Goal: Participate in discussion: Engage in conversation with other users on a specific topic

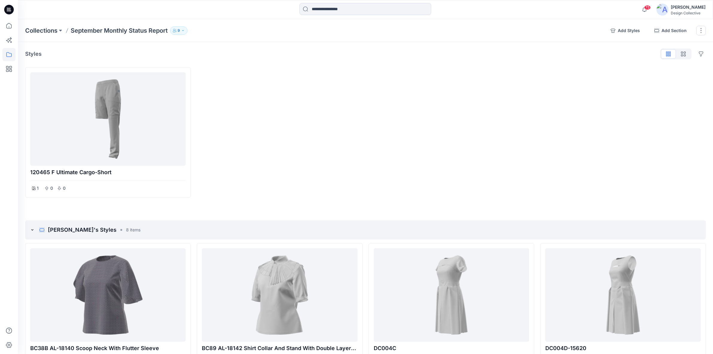
scroll to position [602, 0]
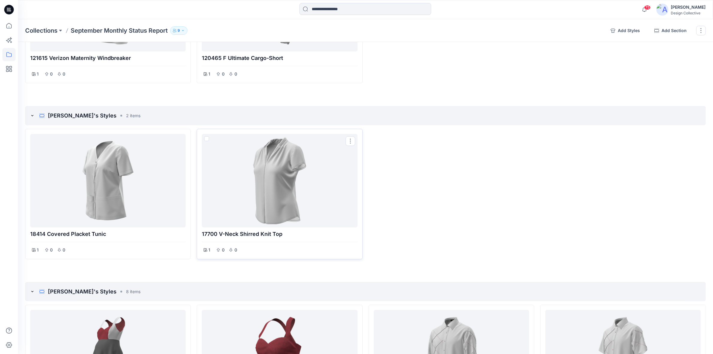
click at [321, 166] on div at bounding box center [279, 180] width 151 height 89
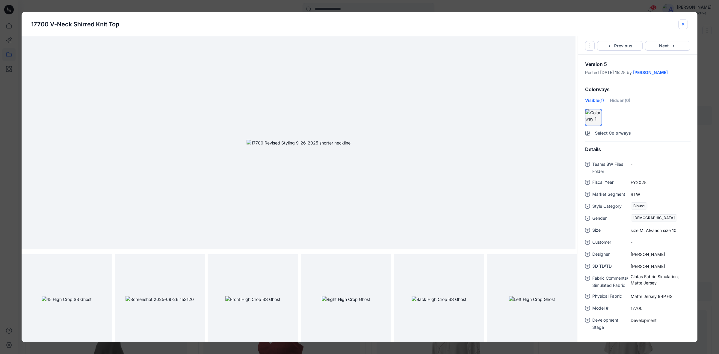
click at [683, 24] on icon "close-btn" at bounding box center [682, 24] width 5 height 5
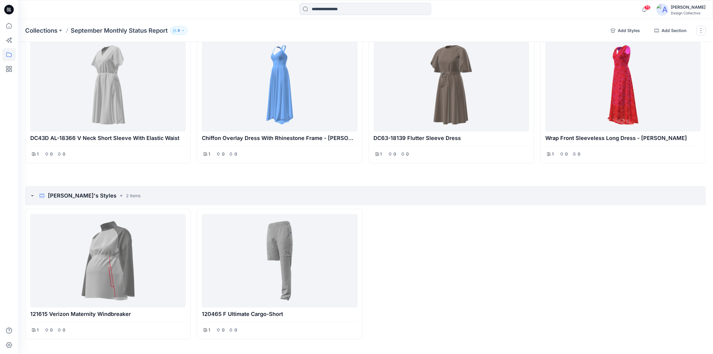
scroll to position [228, 0]
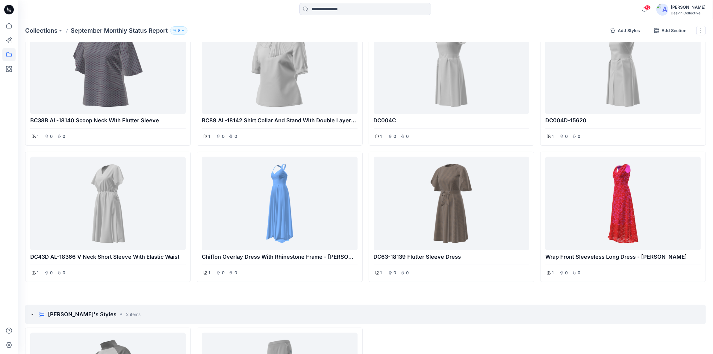
click at [14, 12] on div at bounding box center [8, 9] width 19 height 19
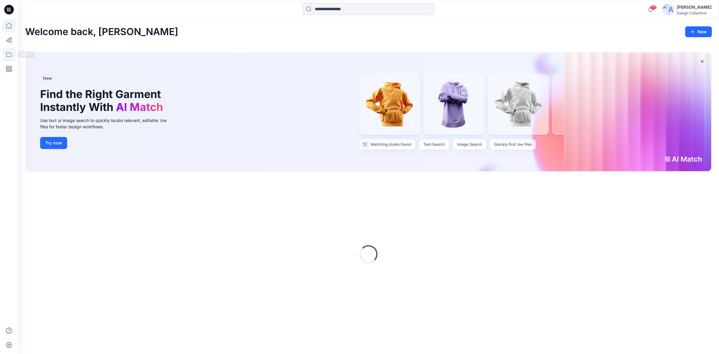
drag, startPoint x: 6, startPoint y: 56, endPoint x: 11, endPoint y: 56, distance: 5.4
click at [6, 56] on icon at bounding box center [8, 54] width 13 height 13
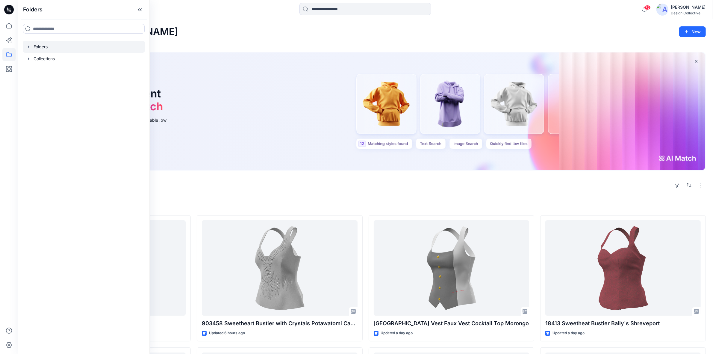
click at [30, 46] on icon "button" at bounding box center [28, 46] width 5 height 5
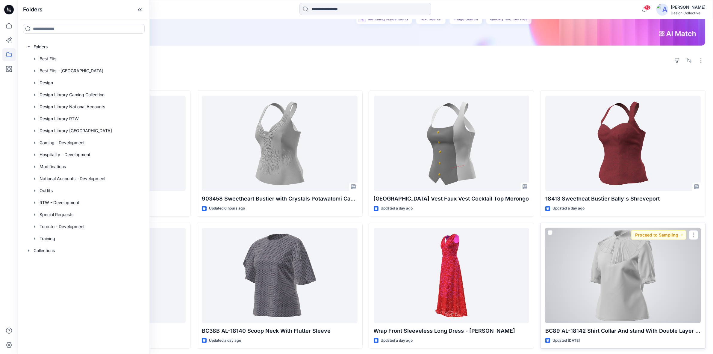
scroll to position [249, 0]
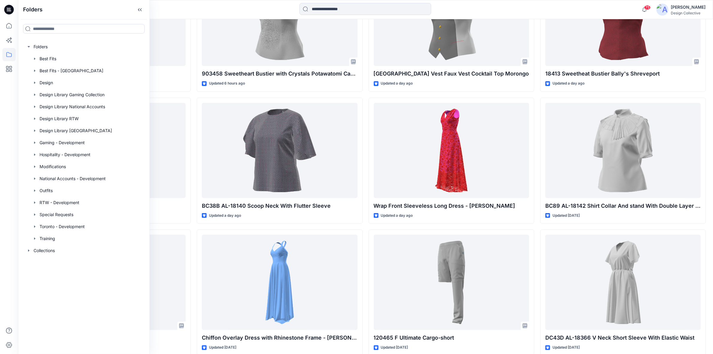
click at [145, 10] on div "Folders" at bounding box center [83, 9] width 131 height 19
click at [139, 10] on icon at bounding box center [140, 10] width 10 height 10
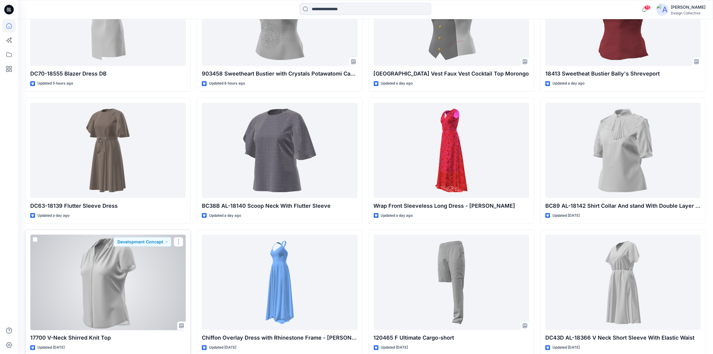
click at [129, 279] on div at bounding box center [107, 281] width 155 height 95
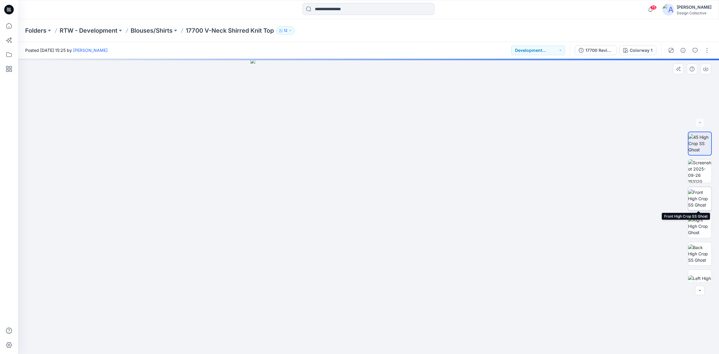
click at [703, 202] on img at bounding box center [699, 198] width 23 height 19
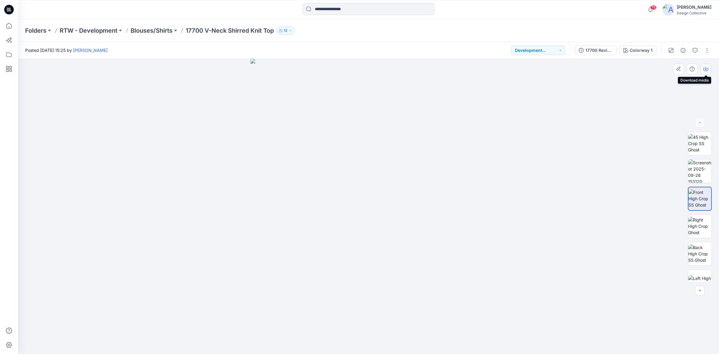
click at [706, 69] on icon "button" at bounding box center [705, 68] width 5 height 5
click at [699, 255] on img at bounding box center [699, 253] width 23 height 19
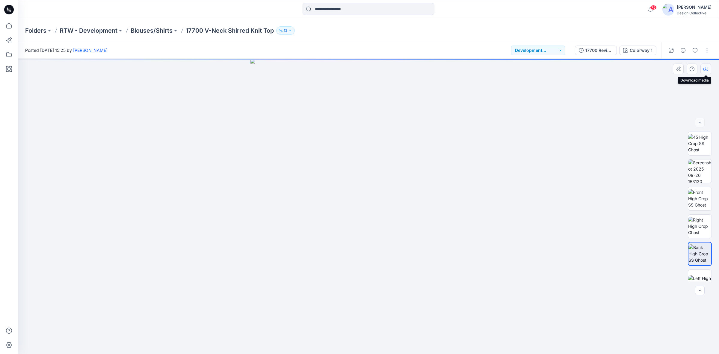
click at [705, 70] on icon "button" at bounding box center [705, 68] width 5 height 5
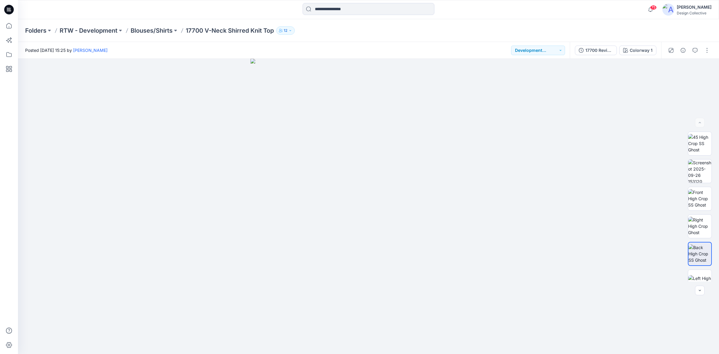
click at [511, 11] on div at bounding box center [368, 9] width 350 height 13
click at [708, 195] on img at bounding box center [699, 198] width 23 height 19
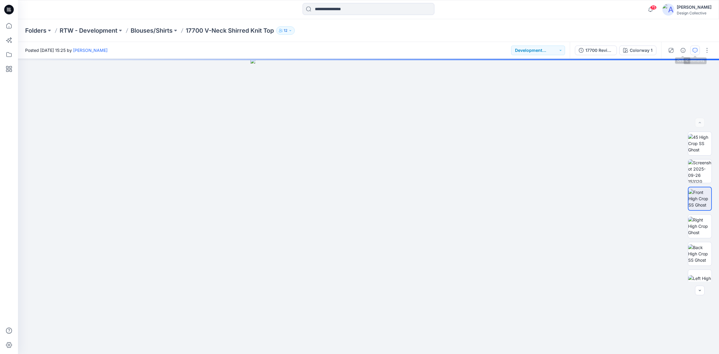
click at [695, 48] on icon "button" at bounding box center [694, 50] width 5 height 5
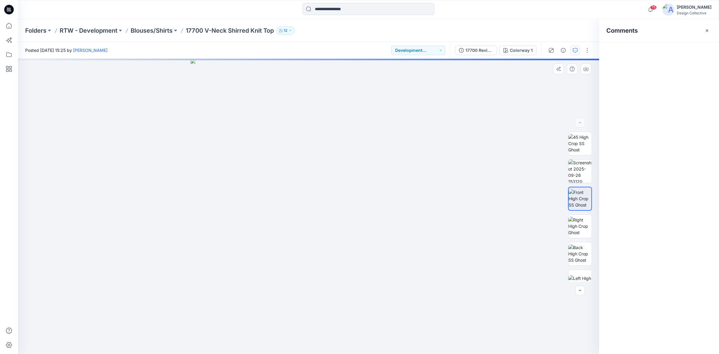
click at [454, 151] on div at bounding box center [308, 206] width 581 height 295
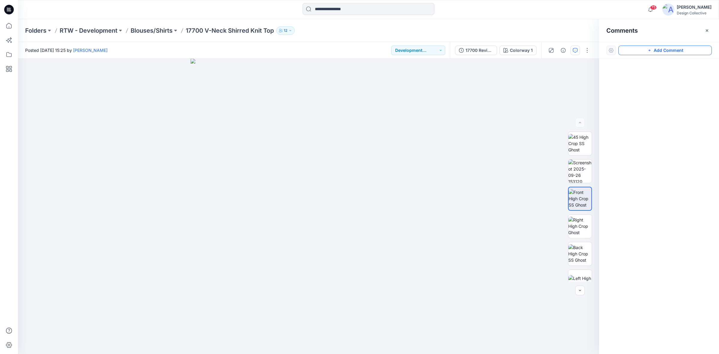
click at [671, 49] on button "Add Comment" at bounding box center [664, 51] width 93 height 10
click at [441, 159] on div "1" at bounding box center [308, 206] width 581 height 295
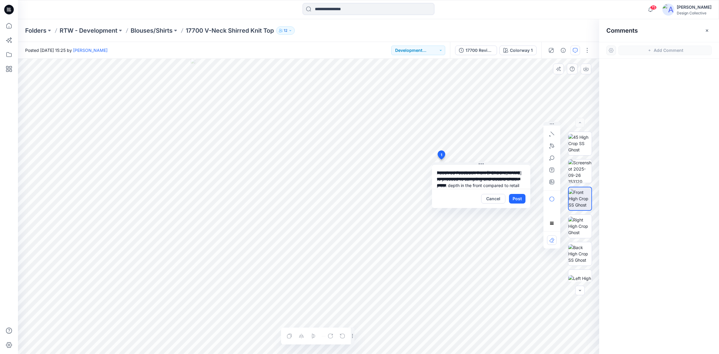
scroll to position [5, 0]
type textarea "**********"
click at [510, 198] on button "Post" at bounding box center [517, 199] width 16 height 10
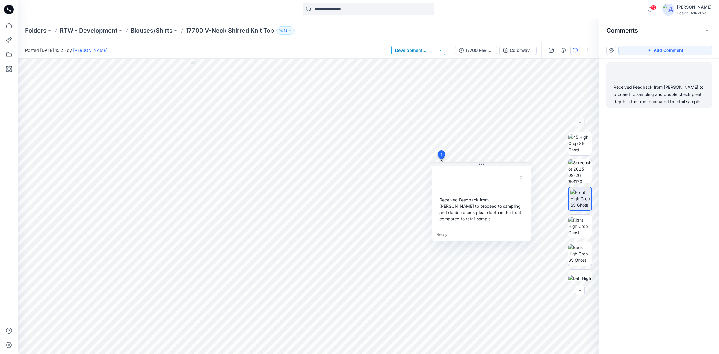
click at [442, 49] on button "Development Concept" at bounding box center [418, 51] width 54 height 10
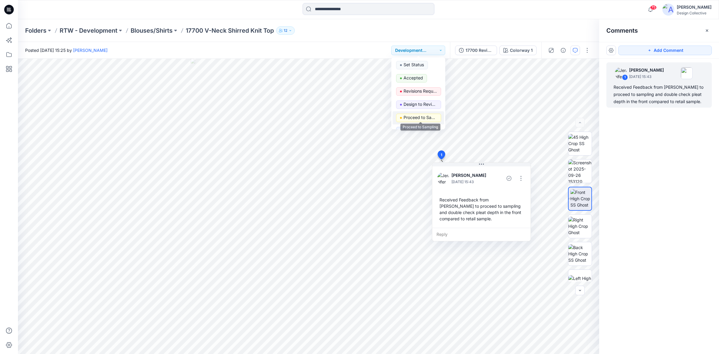
click at [422, 115] on p "Proceed to Sampling" at bounding box center [420, 117] width 34 height 8
click at [551, 8] on div "75 Notifications [PERSON_NAME] shared 903458 Sweetheart Bustier with Crystals P…" at bounding box center [368, 9] width 700 height 13
